Goal: Book appointment/travel/reservation

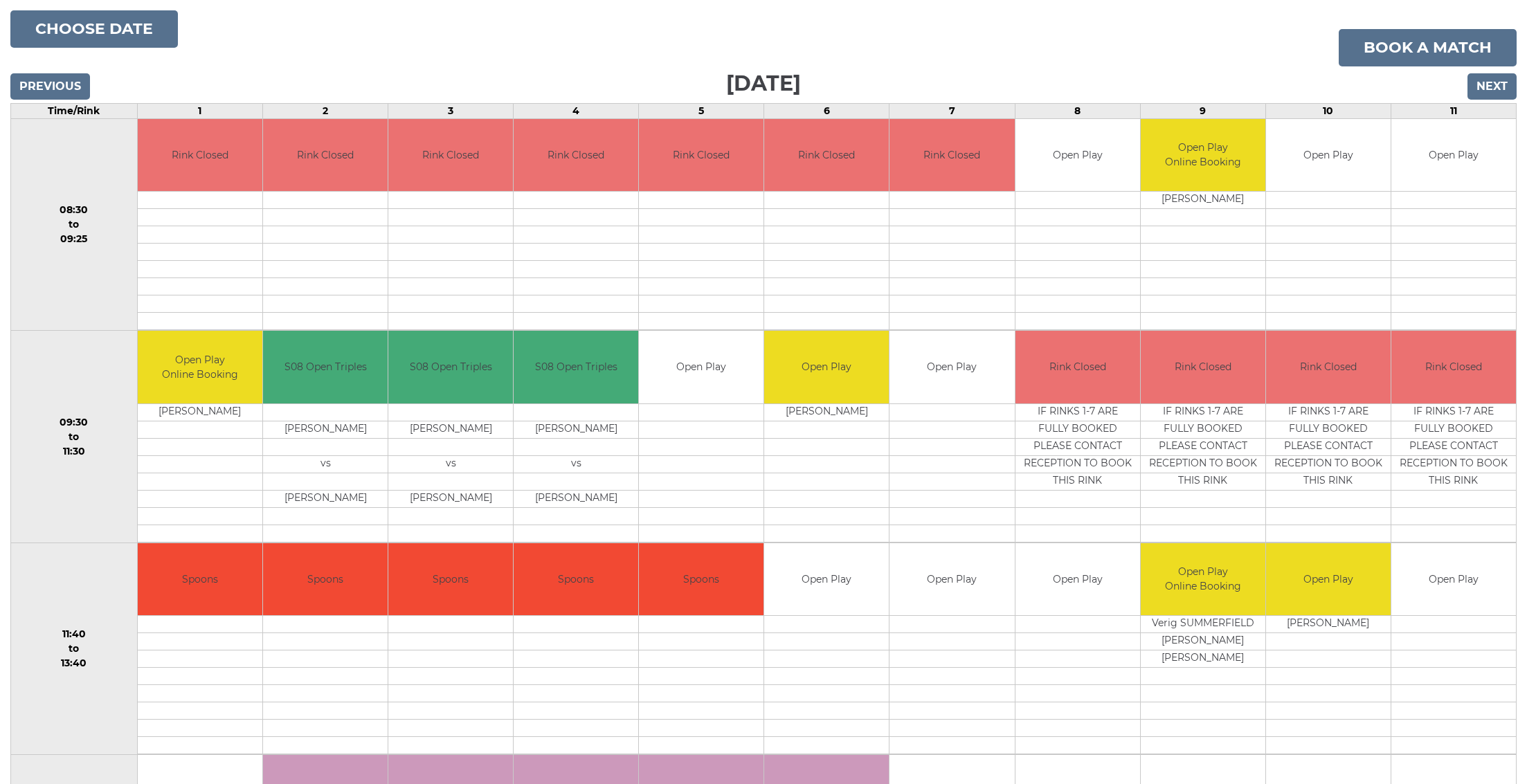
scroll to position [146, 0]
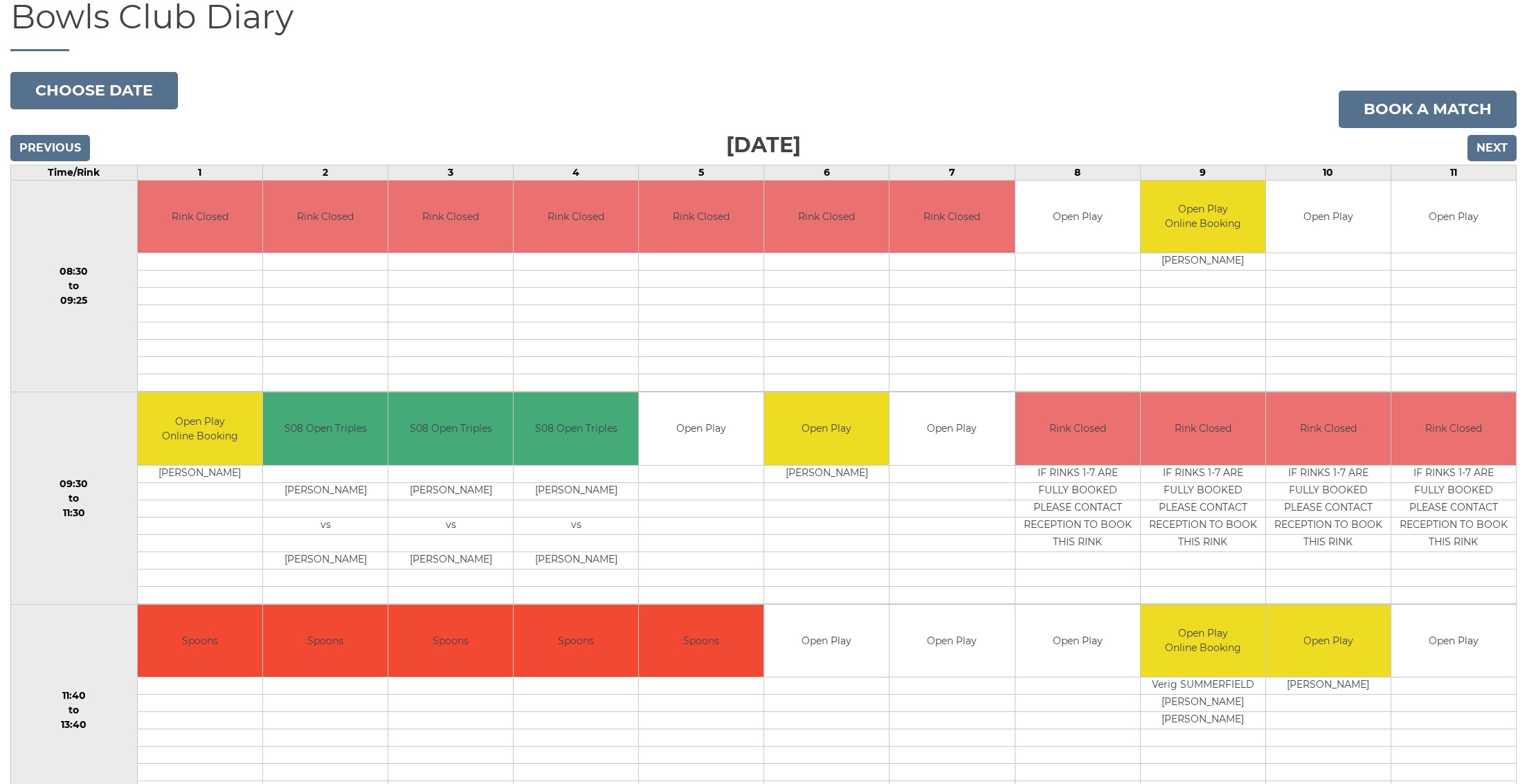
click at [42, 139] on input "Previous" at bounding box center [50, 148] width 80 height 27
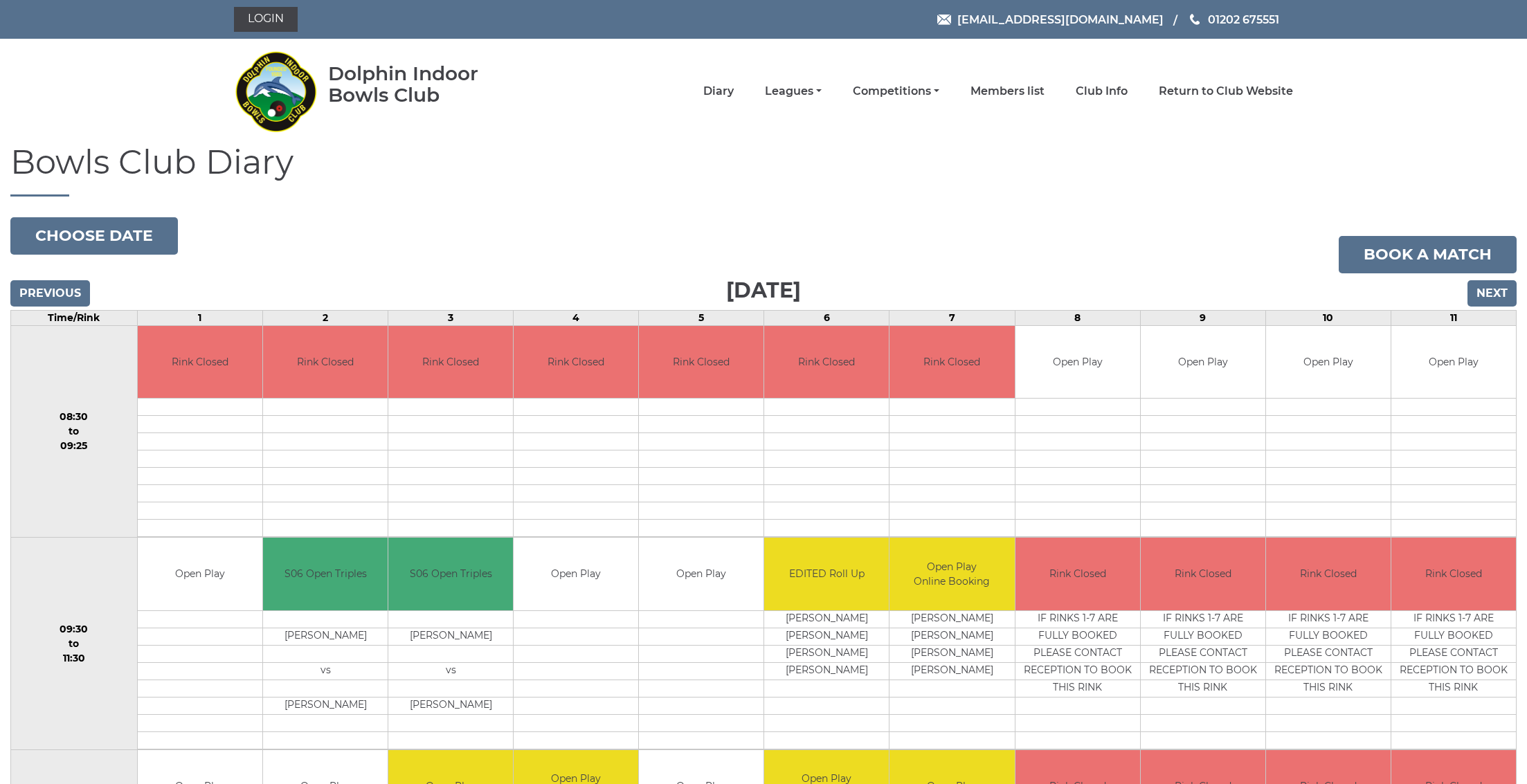
click at [59, 288] on input "Previous" at bounding box center [50, 293] width 80 height 27
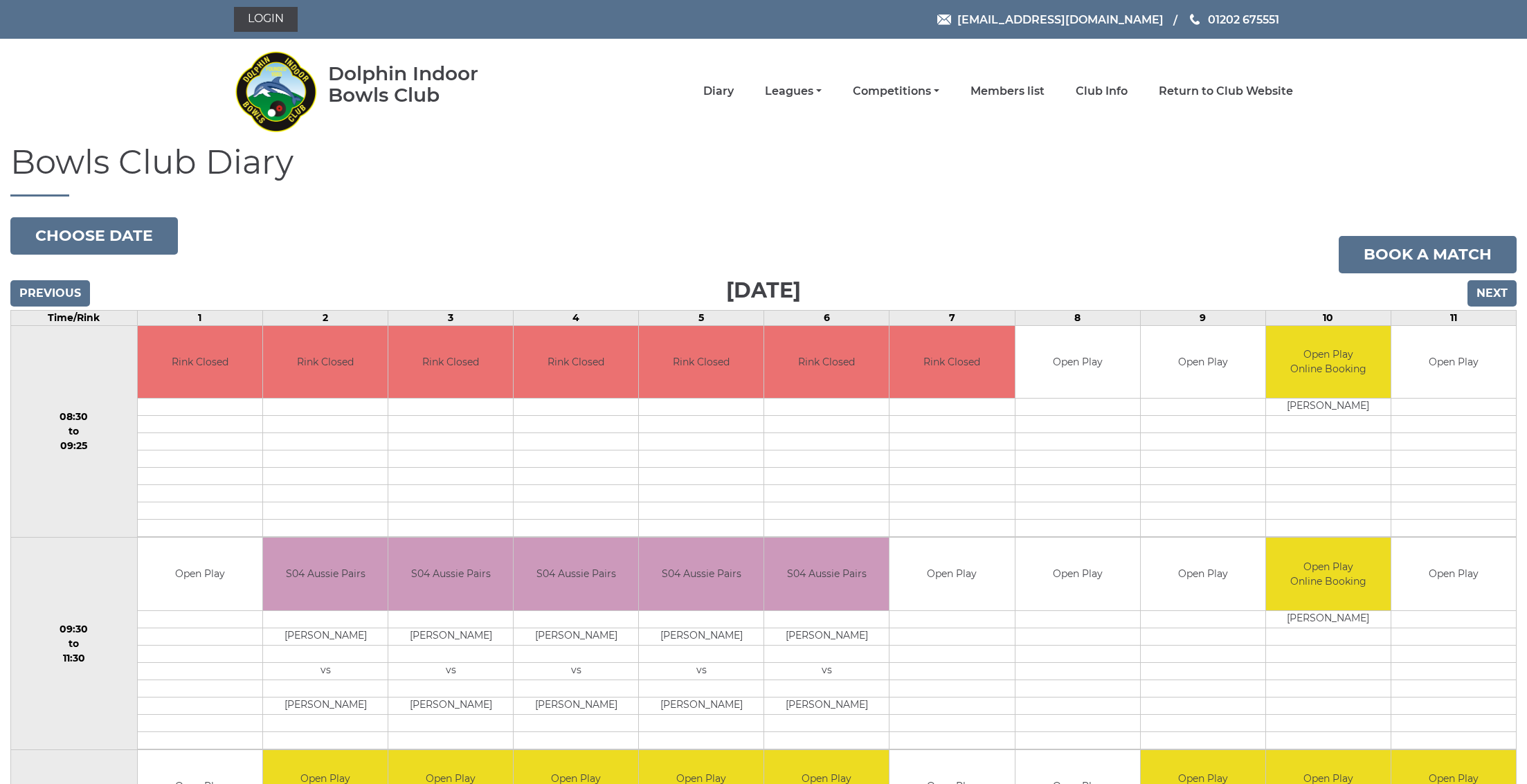
click at [56, 291] on input "Previous" at bounding box center [50, 293] width 80 height 27
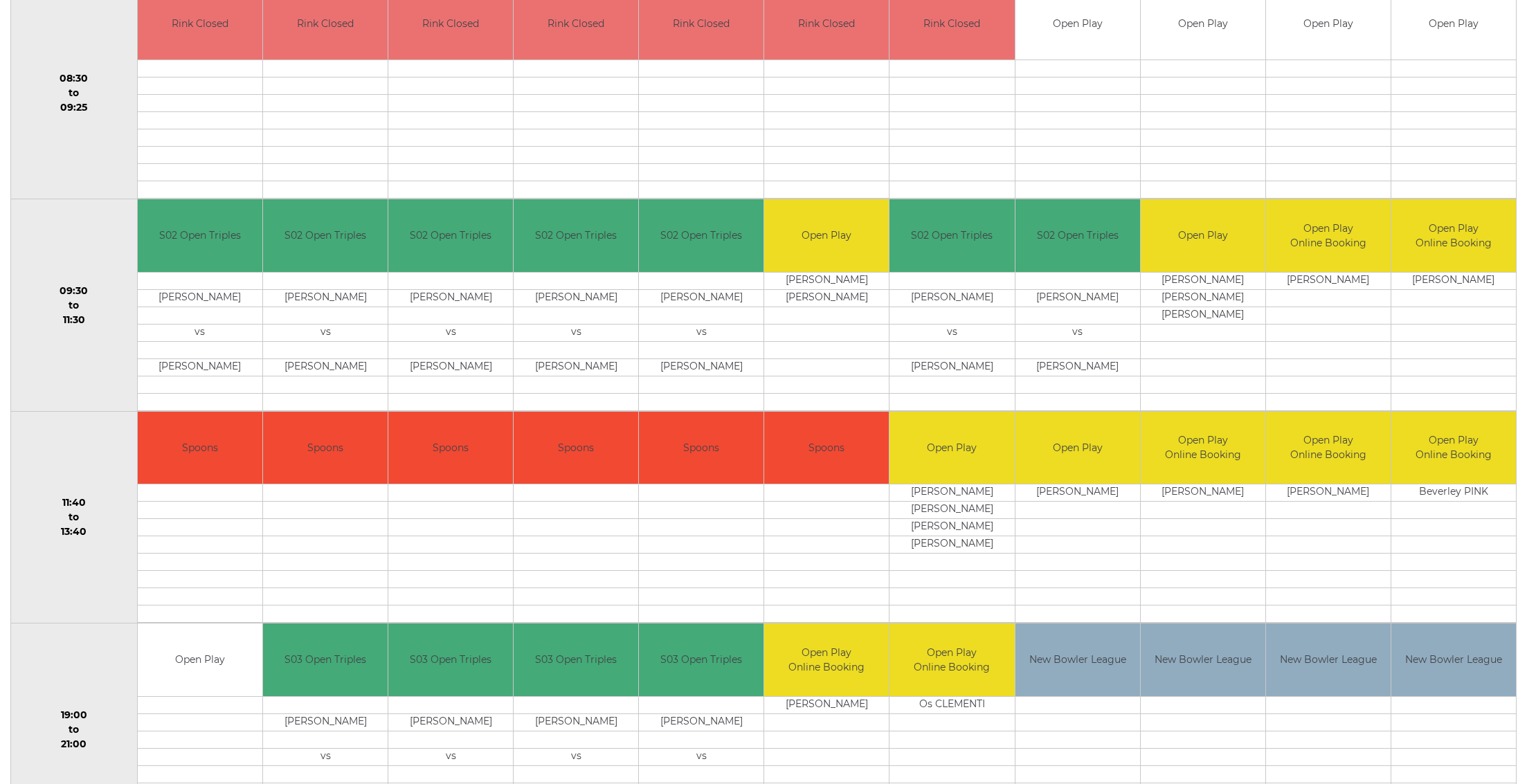
scroll to position [415, 0]
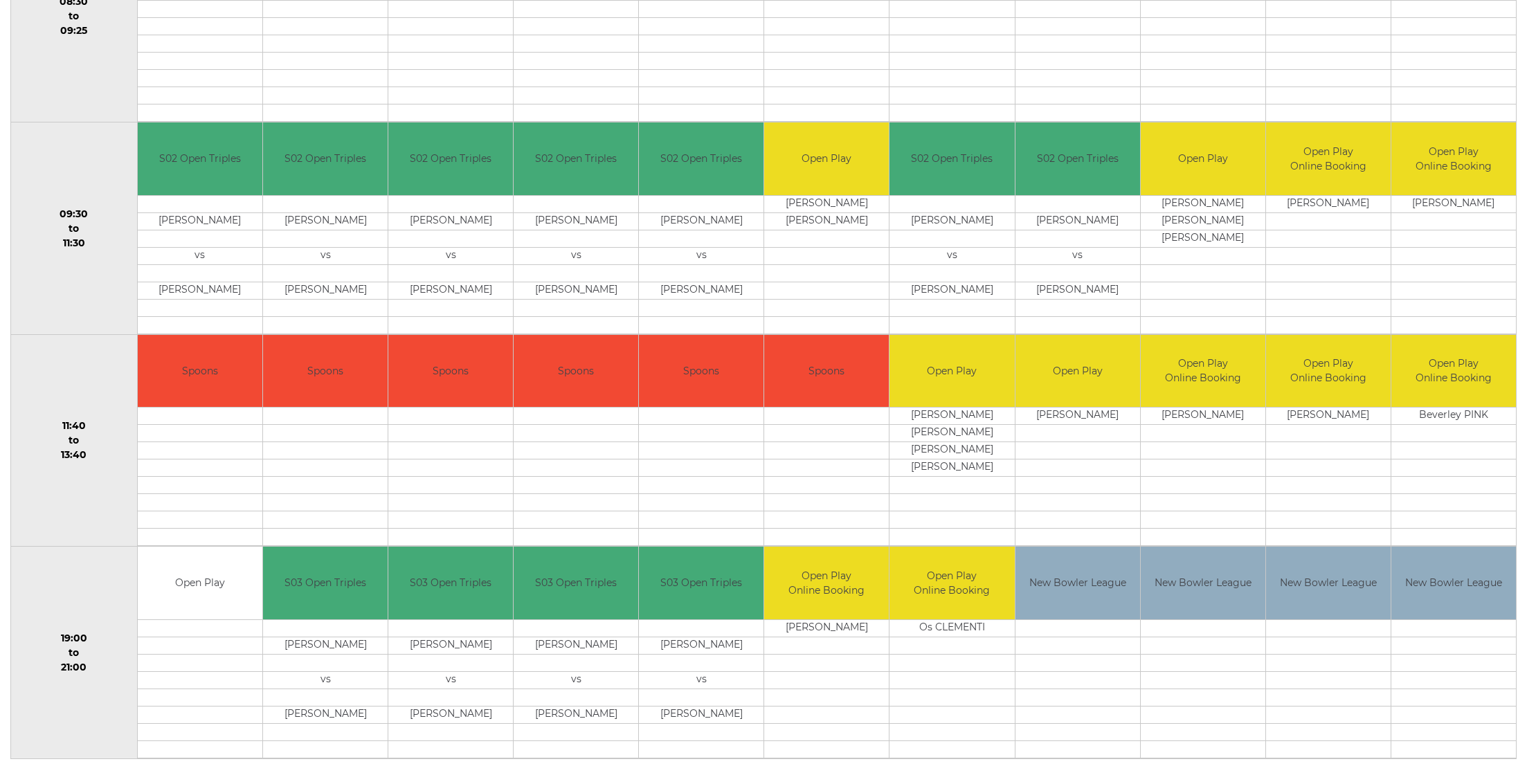
click at [801, 359] on td "Spoons" at bounding box center [827, 371] width 125 height 73
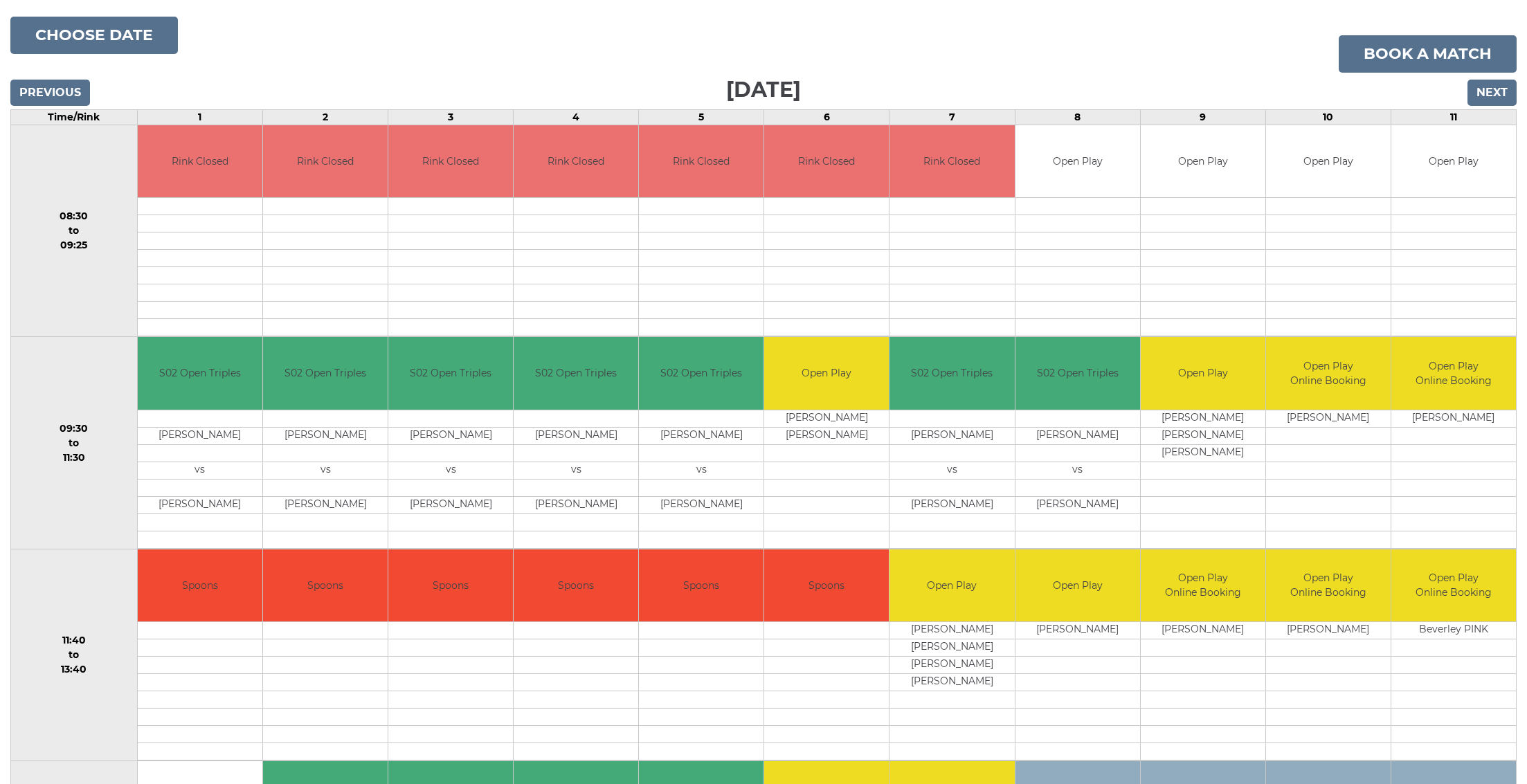
click at [1489, 83] on input "Next" at bounding box center [1491, 92] width 49 height 27
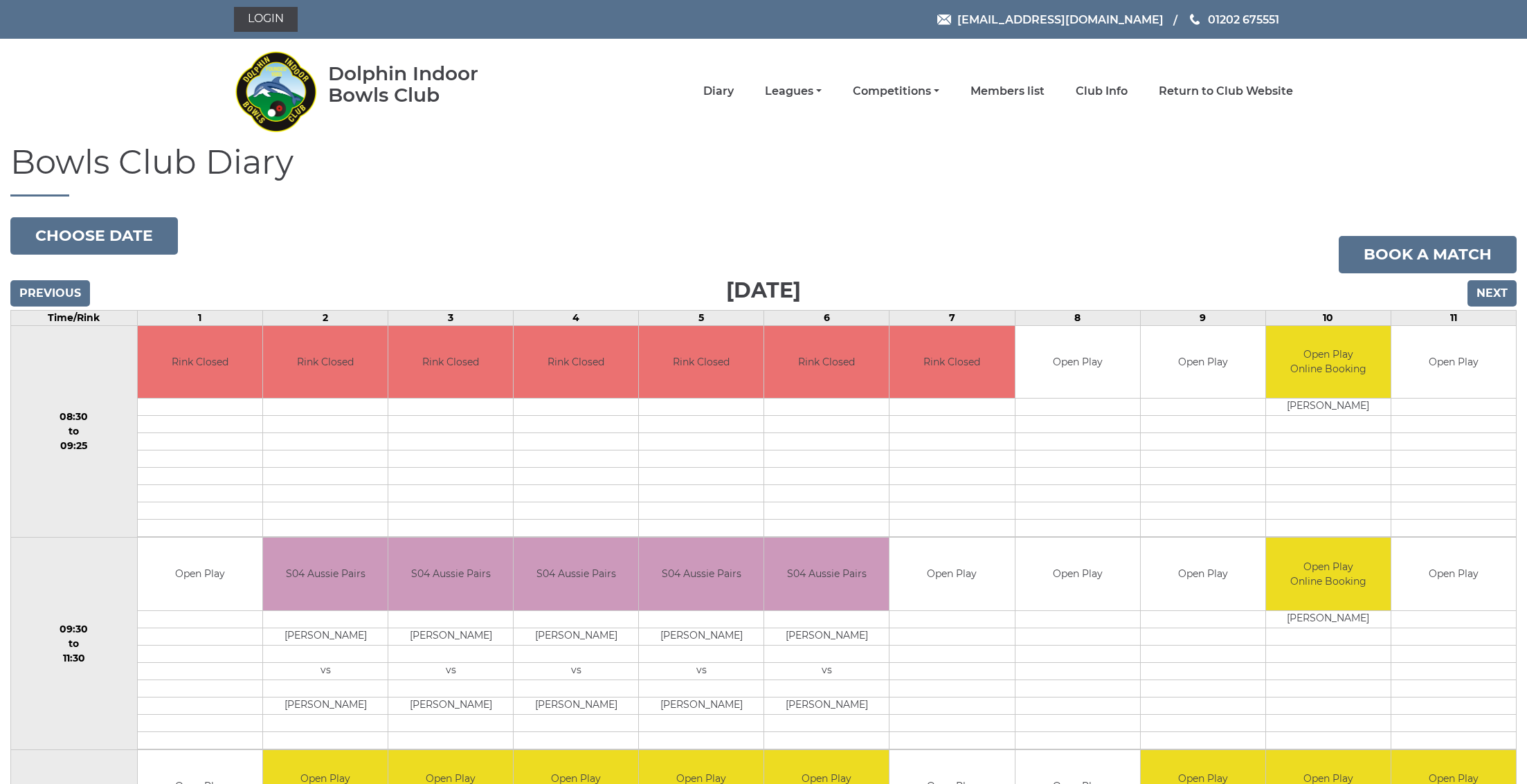
click at [1492, 295] on input "Next" at bounding box center [1491, 293] width 49 height 27
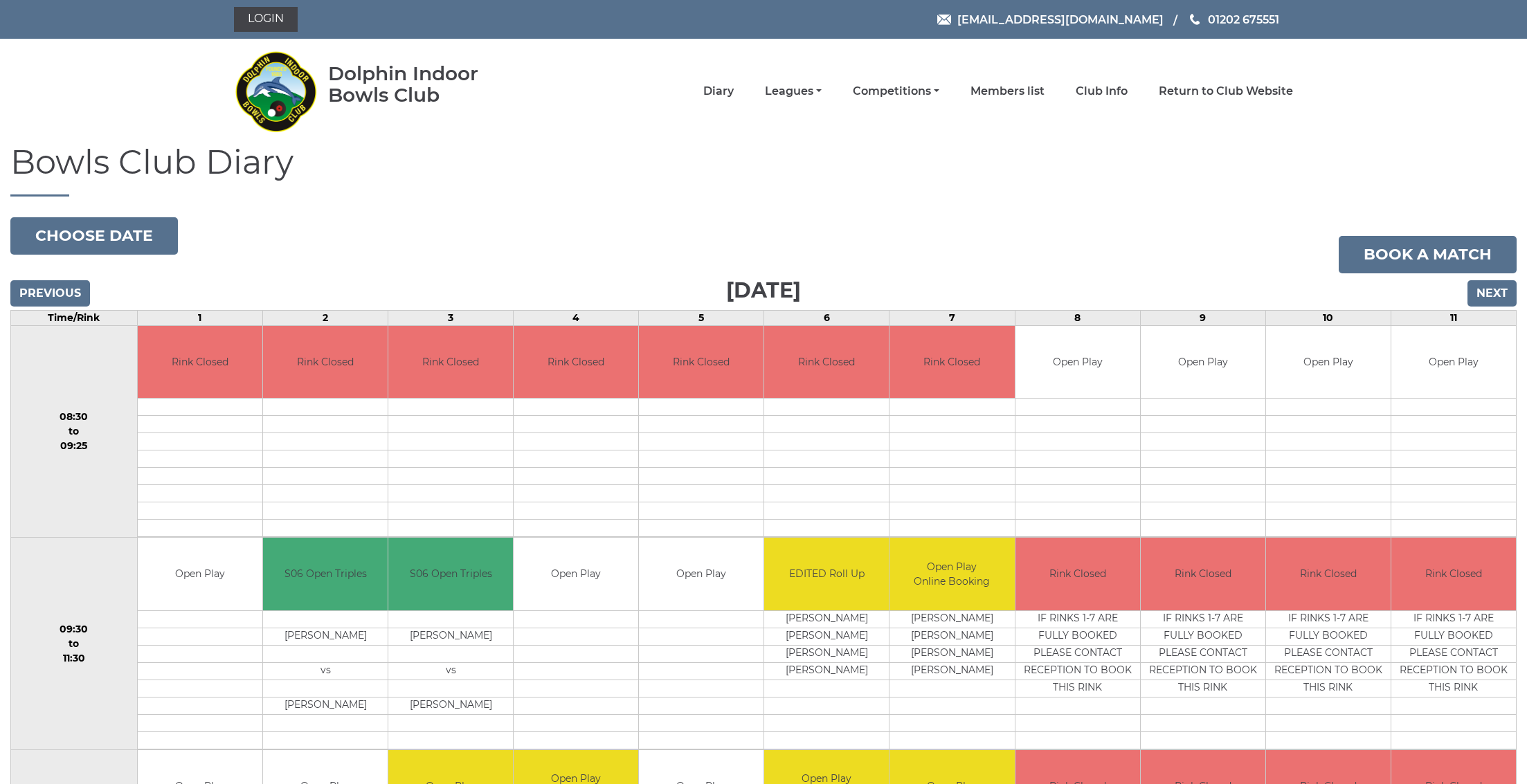
click at [1494, 294] on input "Next" at bounding box center [1491, 293] width 49 height 27
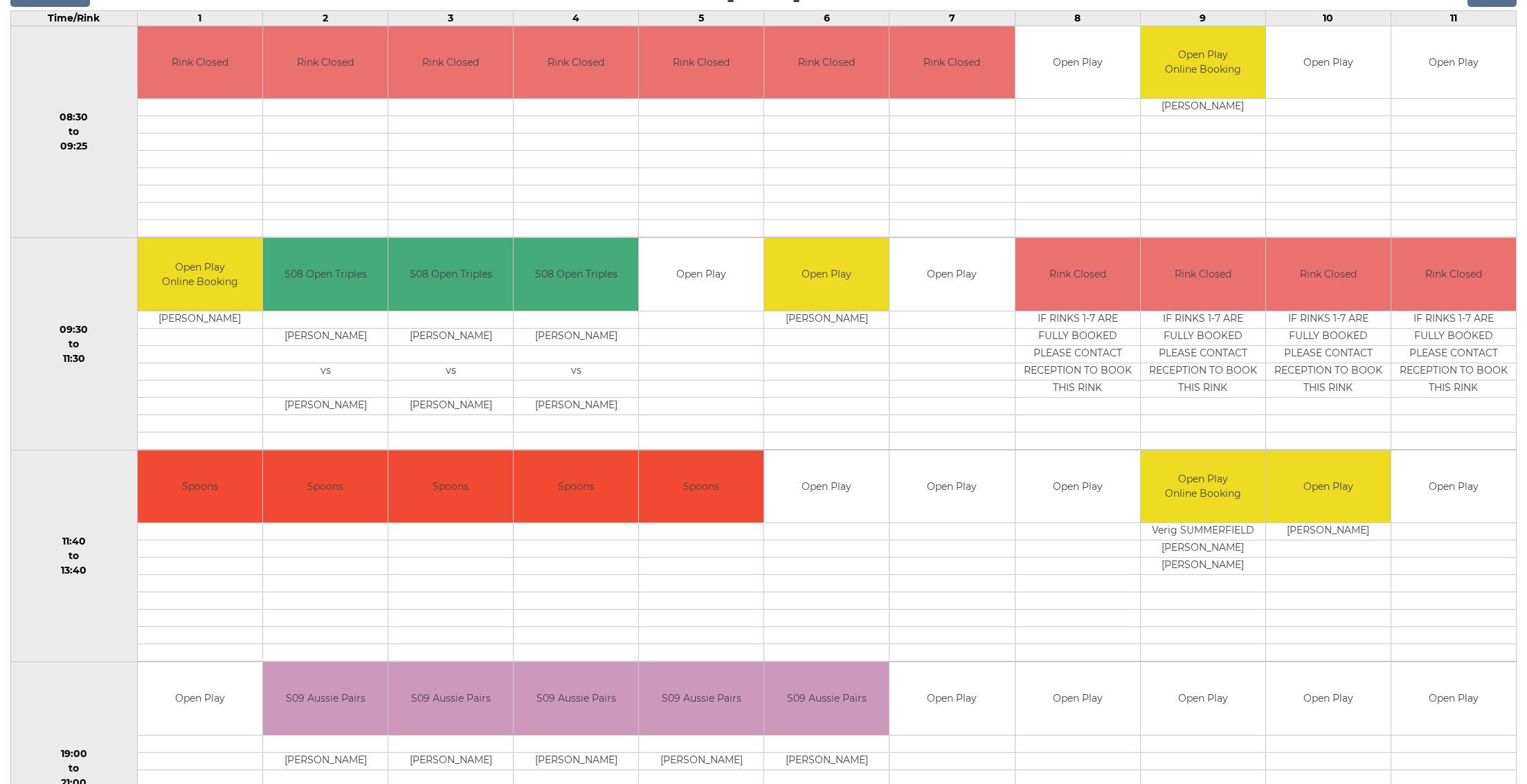
scroll to position [348, 0]
